Goal: Information Seeking & Learning: Learn about a topic

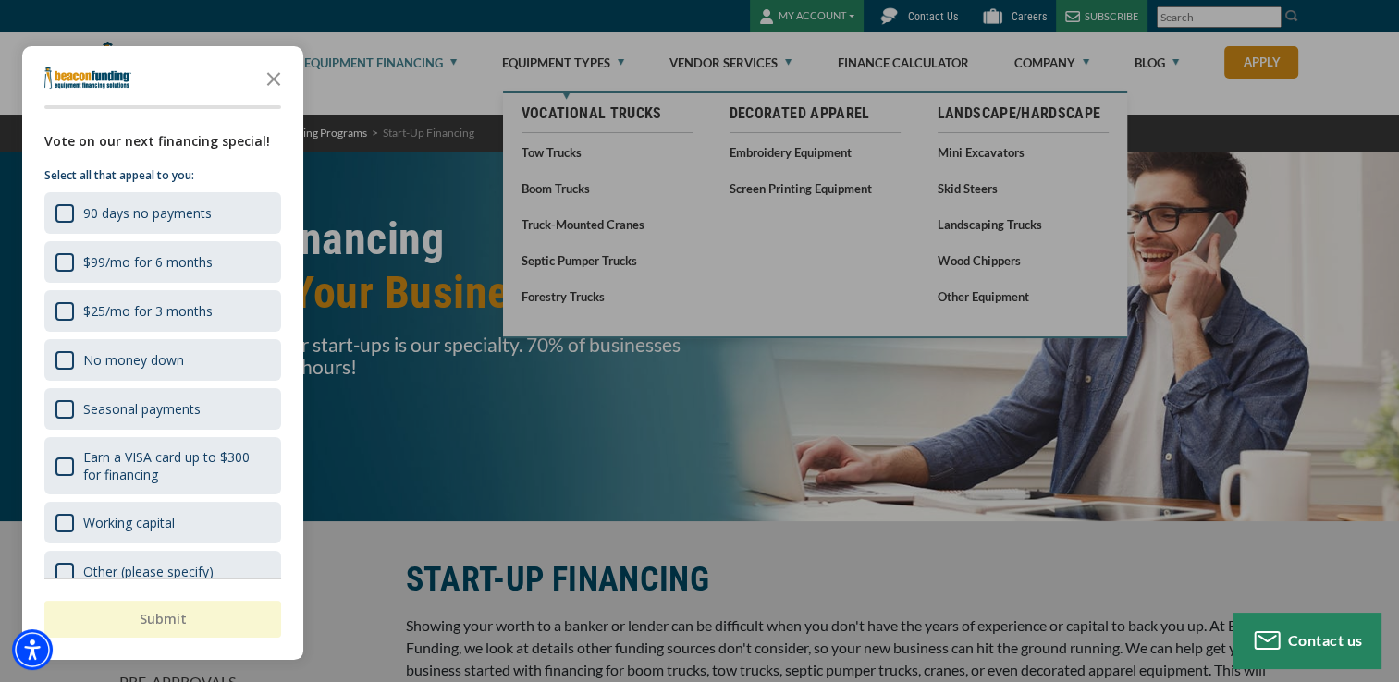
click at [575, 65] on div at bounding box center [699, 341] width 1399 height 682
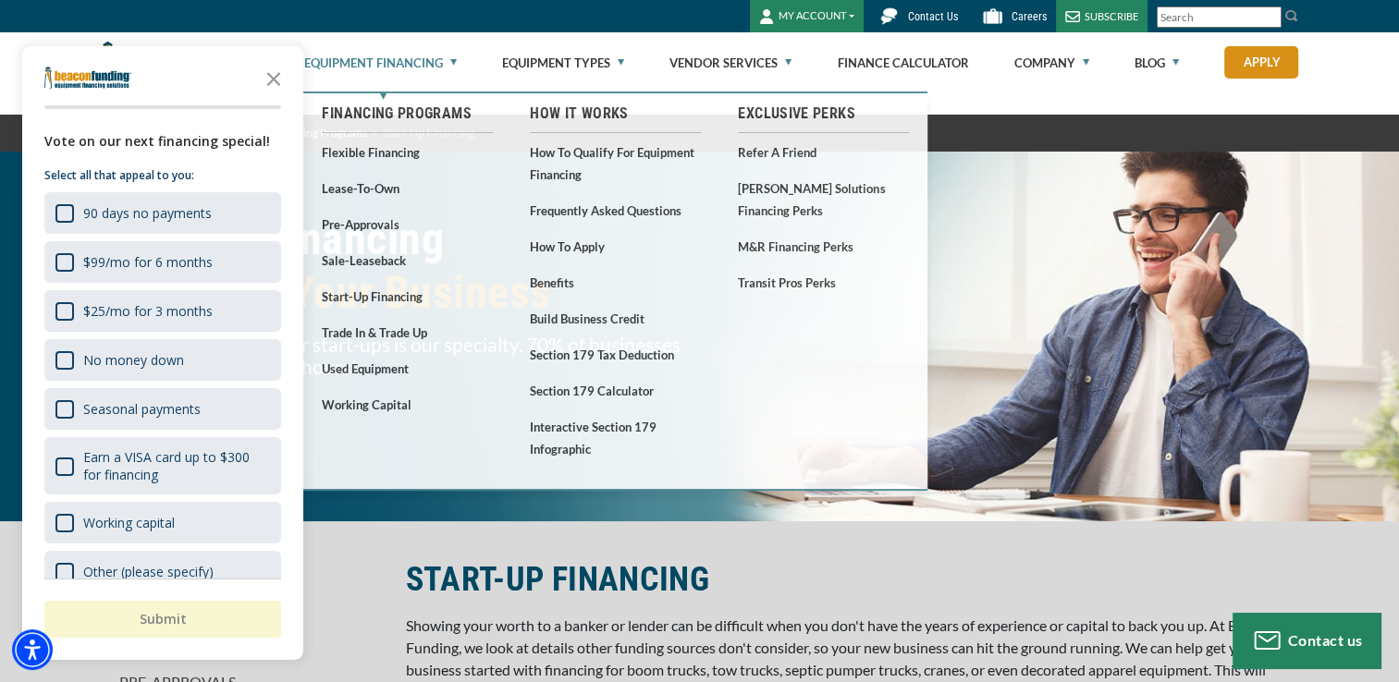
click at [407, 61] on link "Equipment Financing" at bounding box center [380, 62] width 153 height 59
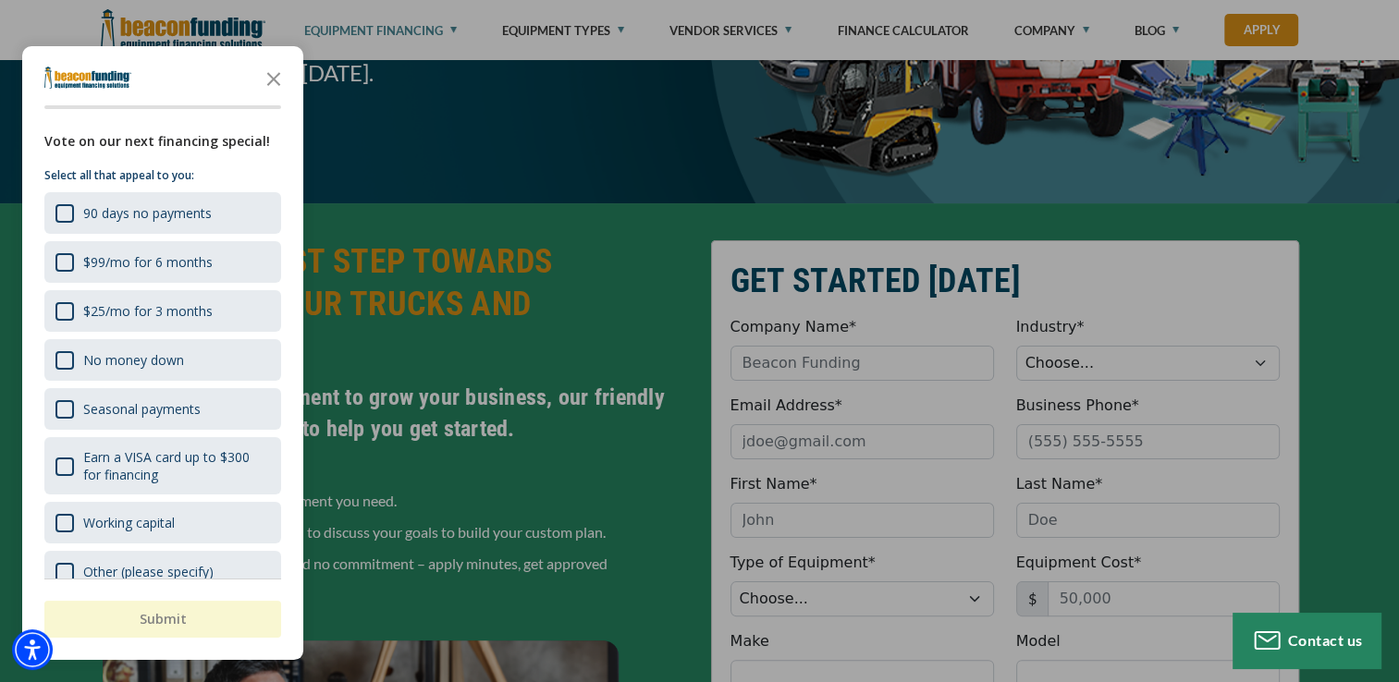
scroll to position [333, 0]
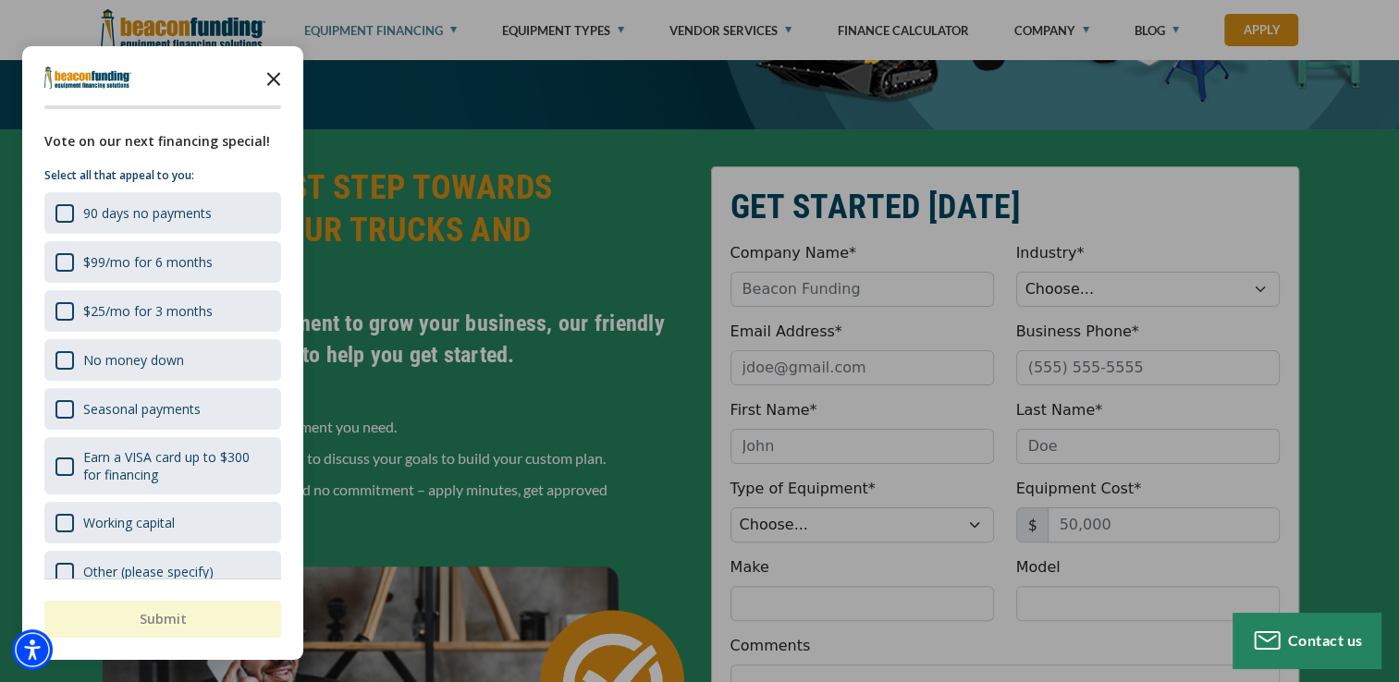
click at [276, 80] on icon "Close the survey" at bounding box center [273, 77] width 37 height 37
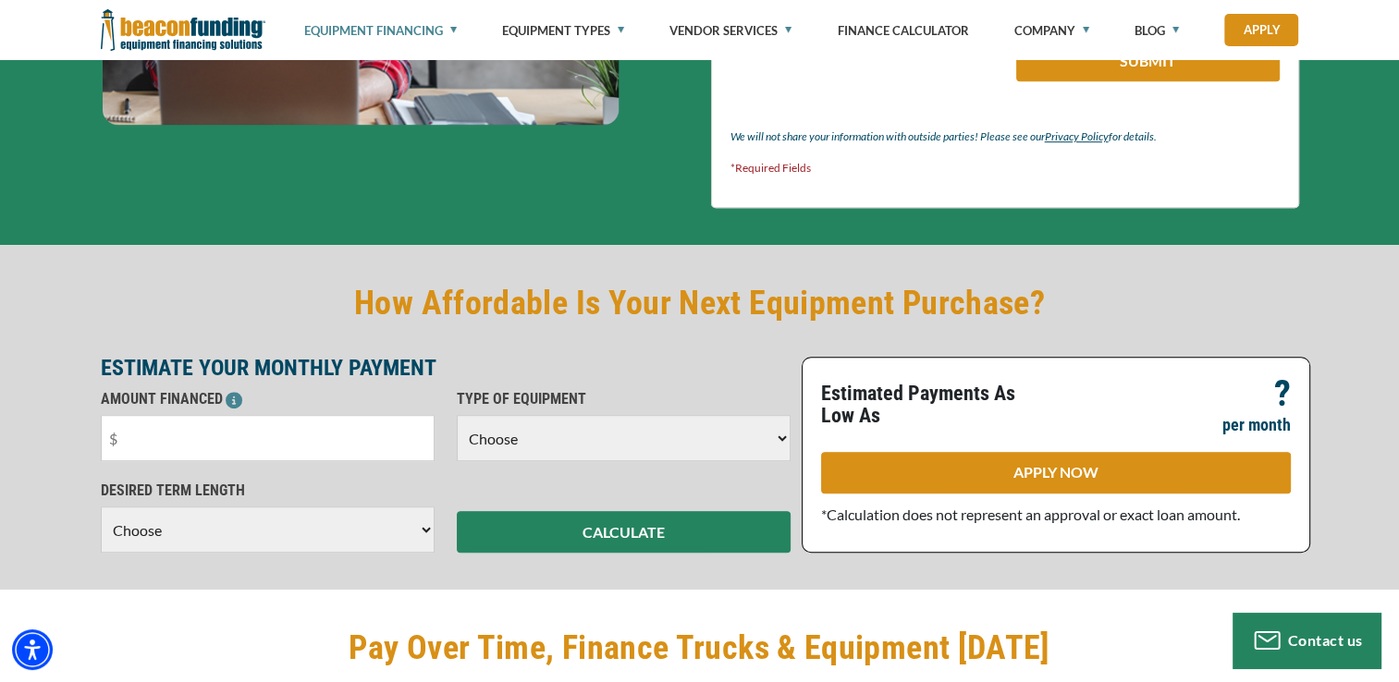
scroll to position [1109, 0]
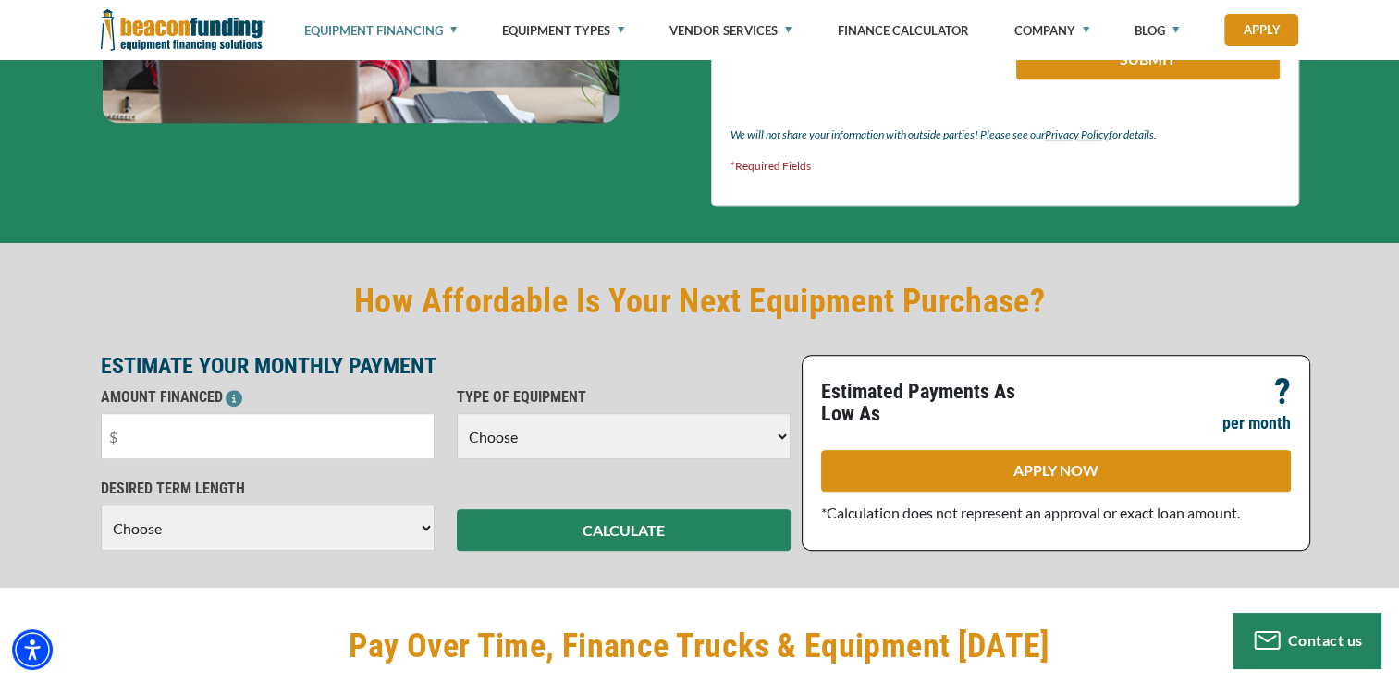
click at [747, 436] on select "Choose Backhoe Boom/Bucket Truck Chipper Commercial Mower Crane DTG/DTF Printin…" at bounding box center [624, 436] width 334 height 46
select select "18"
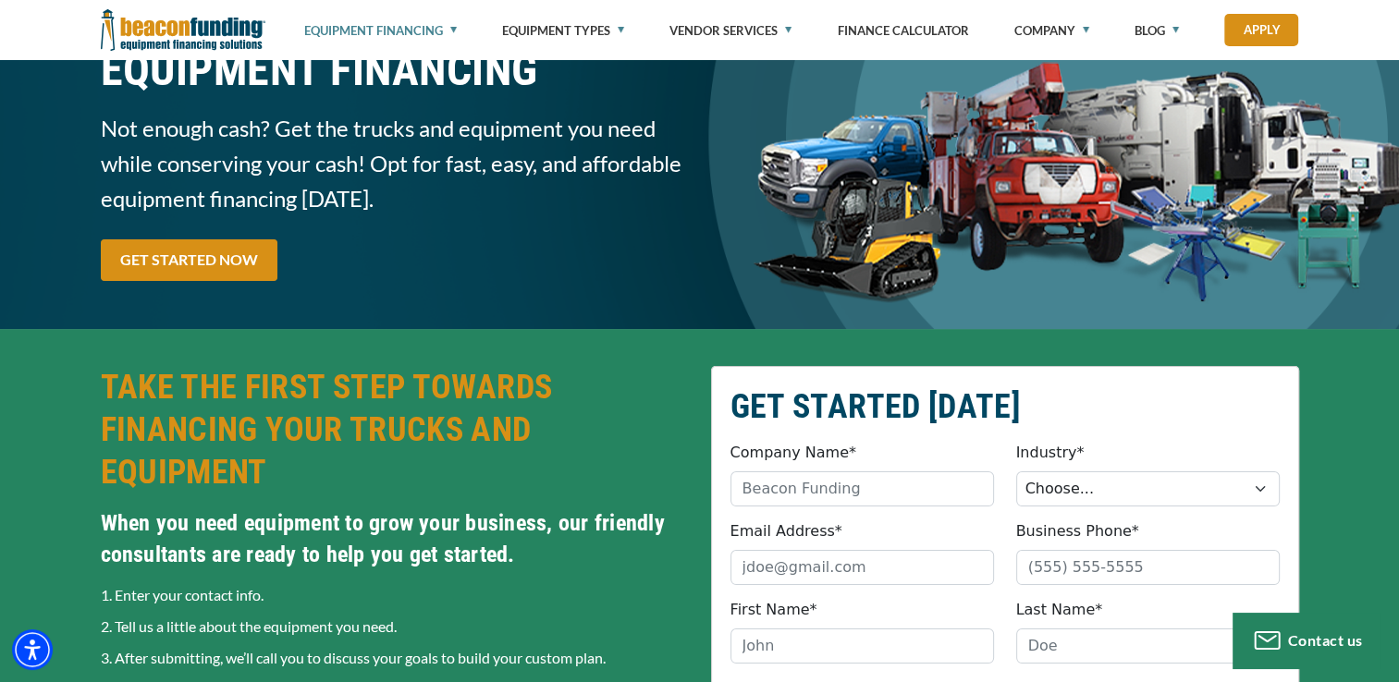
scroll to position [0, 0]
